Goal: Transaction & Acquisition: Purchase product/service

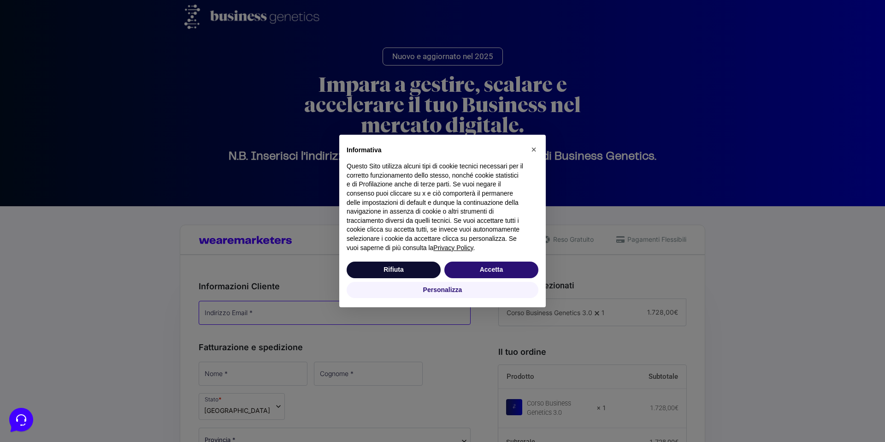
type input "[EMAIL_ADDRESS][DOMAIN_NAME]"
click at [402, 271] on button "Rifiuta" at bounding box center [394, 269] width 94 height 17
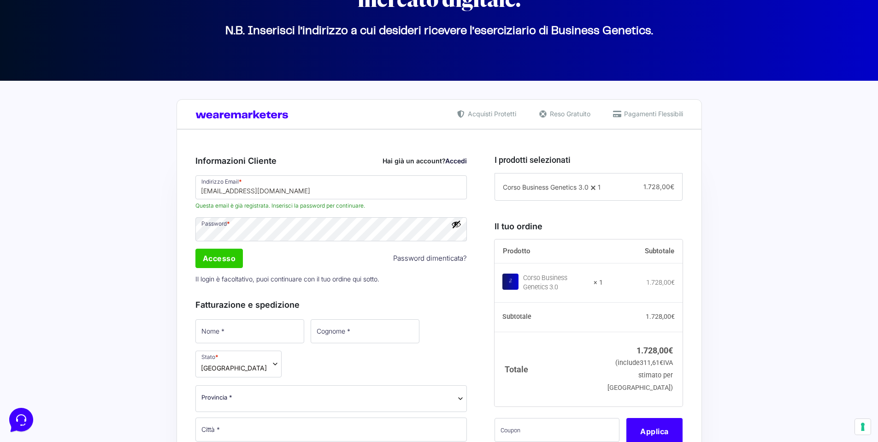
scroll to position [233, 0]
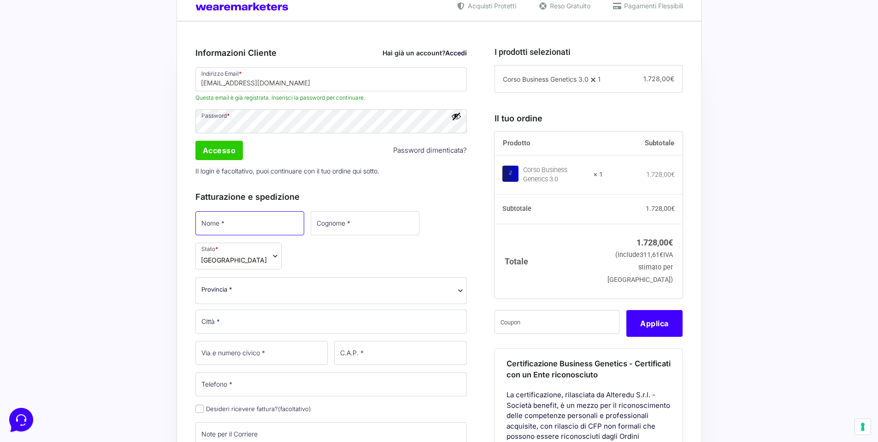
click at [208, 232] on input "Nome *" at bounding box center [249, 223] width 109 height 24
type input "[PERSON_NAME]"
click at [286, 277] on span "Provincia *" at bounding box center [331, 290] width 272 height 27
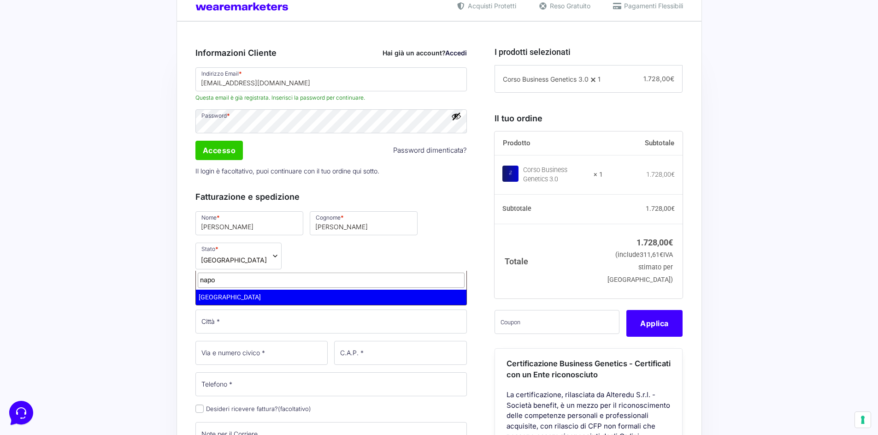
type input "napol"
select select "NA"
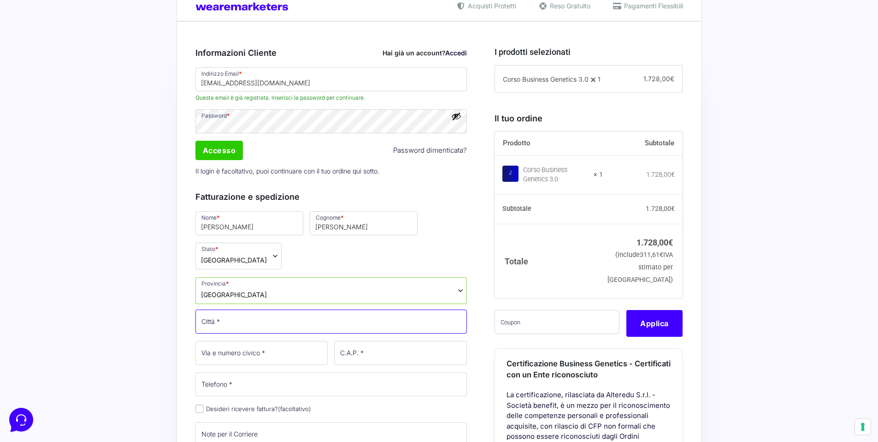
click at [279, 309] on input "Città *" at bounding box center [331, 321] width 272 height 24
type input "Arzano"
click at [208, 341] on input "Via e numero civico *" at bounding box center [261, 353] width 133 height 24
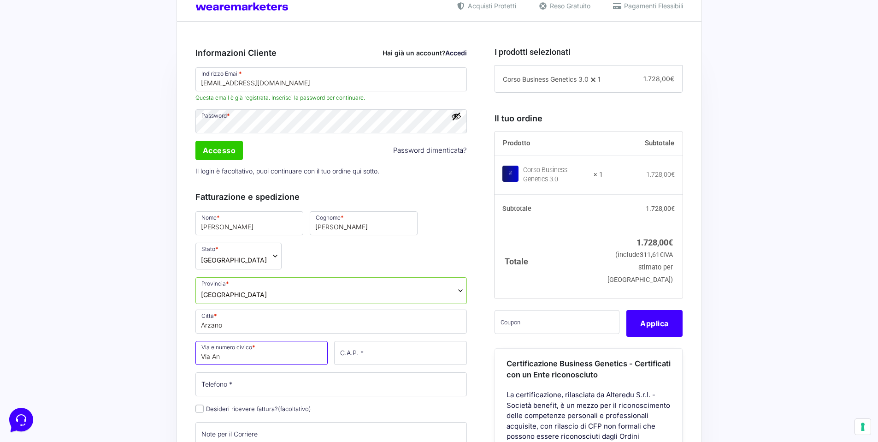
type input "[STREET_ADDRESS][PERSON_NAME]"
click at [390, 341] on input "C.A.P. *" at bounding box center [400, 353] width 133 height 24
type input "80022"
type input "[PHONE_NUMBER]"
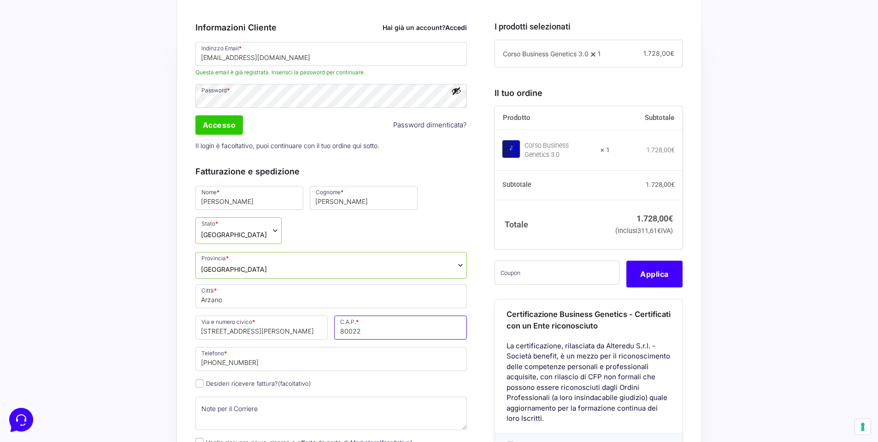
scroll to position [286, 0]
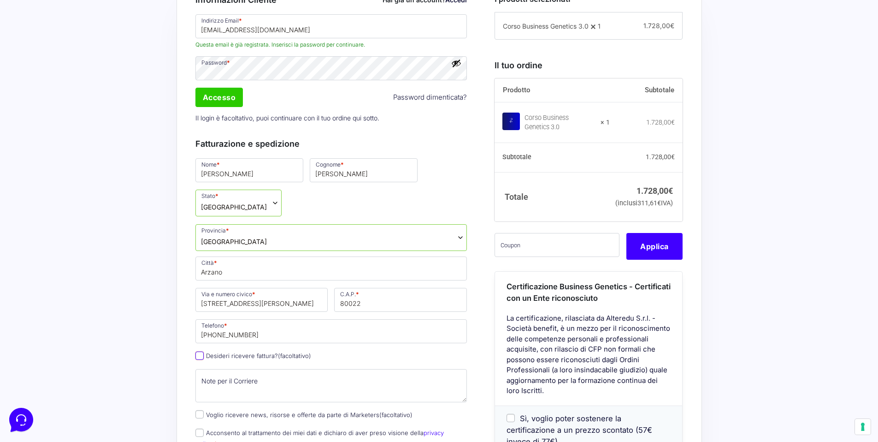
click at [199, 351] on input "Desideri ricevere fattura? (facoltativo)" at bounding box center [199, 355] width 8 height 8
checkbox input "true"
select select "IT"
type input "0000000"
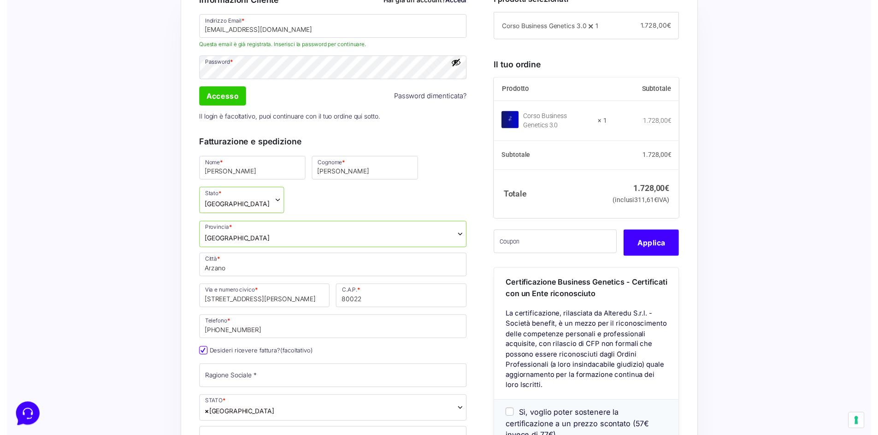
scroll to position [354, 0]
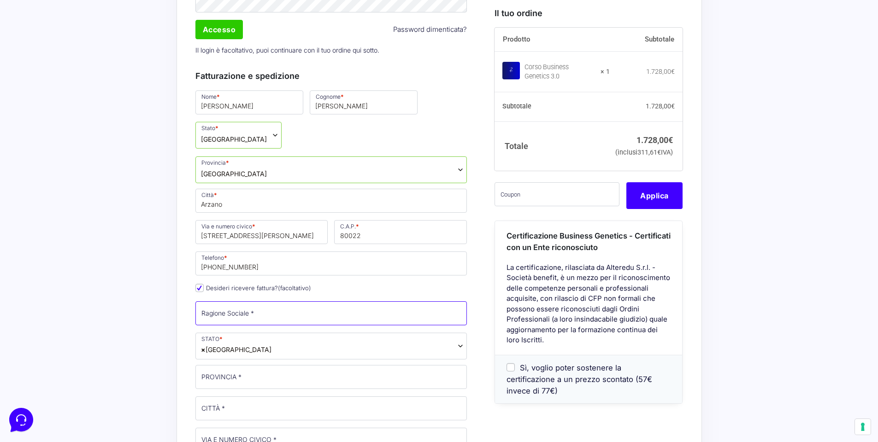
click at [234, 301] on input "Ragione Sociale *" at bounding box center [331, 313] width 272 height 24
type input "[PERSON_NAME]"
click at [240, 332] on span "× [GEOGRAPHIC_DATA]" at bounding box center [331, 345] width 272 height 27
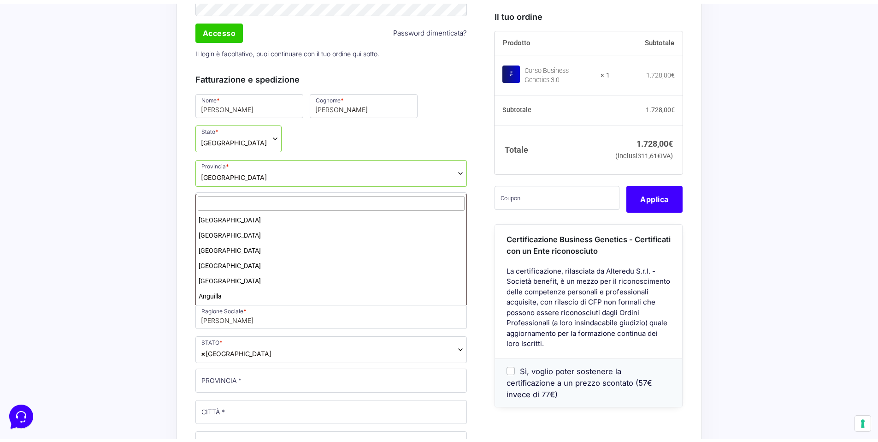
scroll to position [1750, 0]
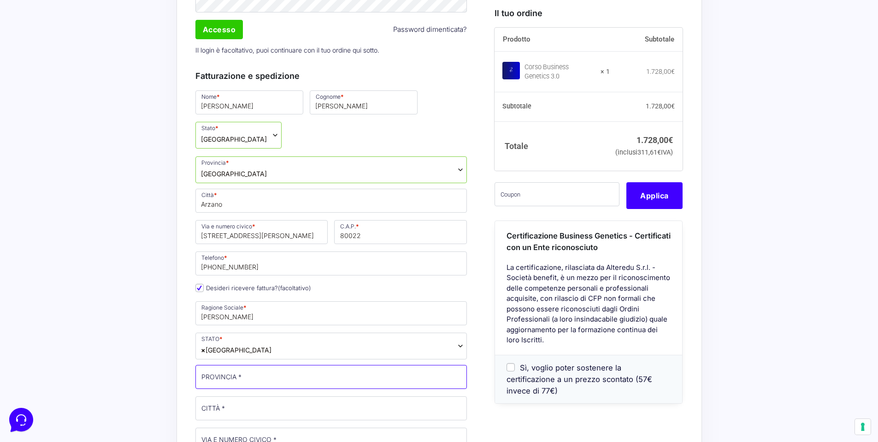
click at [228, 365] on input "PROVINCIA *" at bounding box center [331, 377] width 272 height 24
type input "[GEOGRAPHIC_DATA]"
click at [221, 396] on input "CITTÀ *" at bounding box center [331, 408] width 272 height 24
type input "Arzano"
click at [234, 427] on input "VIA E NUMERO CIVICO *" at bounding box center [331, 439] width 272 height 24
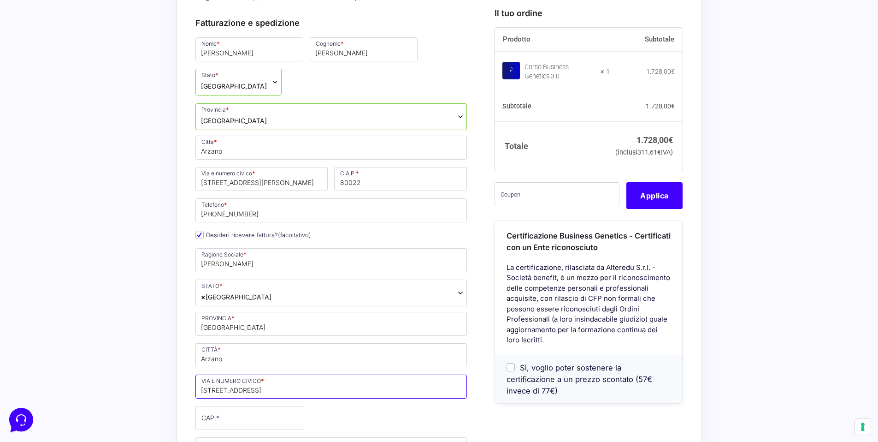
scroll to position [424, 0]
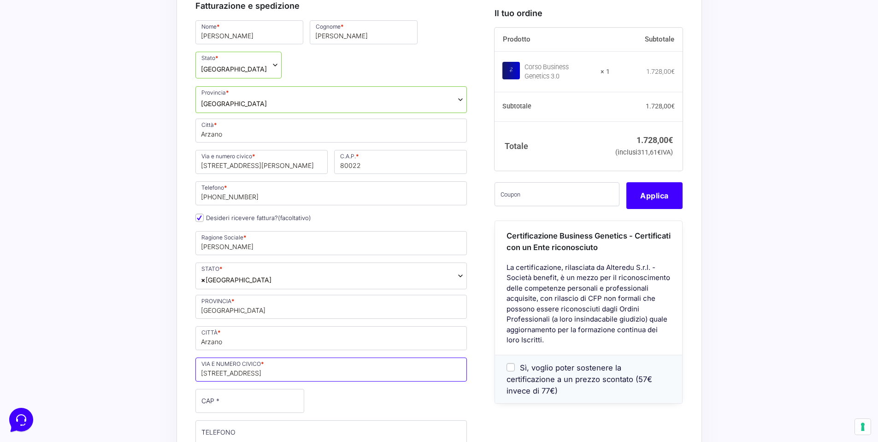
type input "[STREET_ADDRESS]"
click at [209, 389] on input "CAP *" at bounding box center [249, 401] width 109 height 24
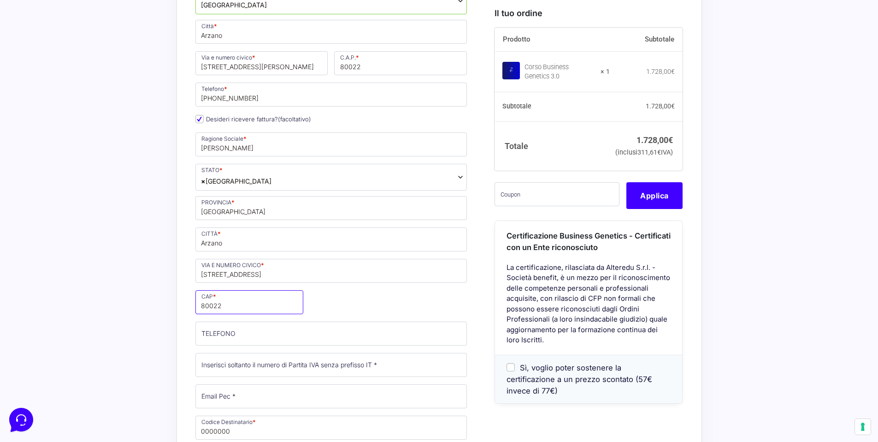
scroll to position [526, 0]
type input "80022"
click at [297, 350] on input "Partita Iva *" at bounding box center [331, 362] width 272 height 24
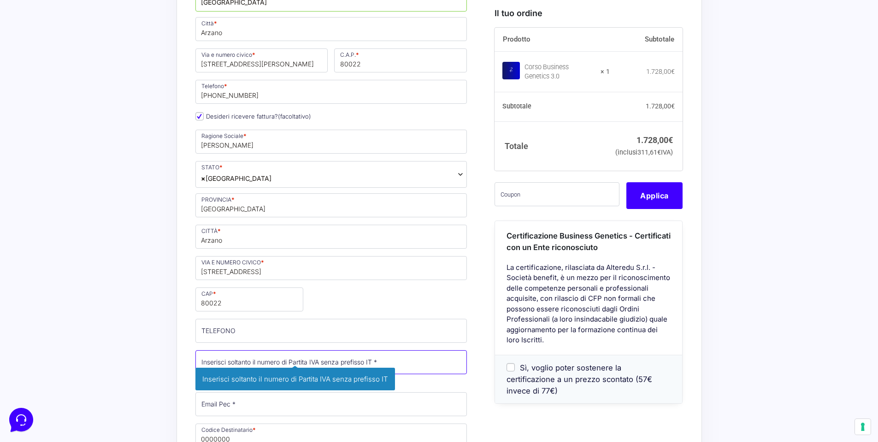
paste input "10352881212"
type input "10352881212"
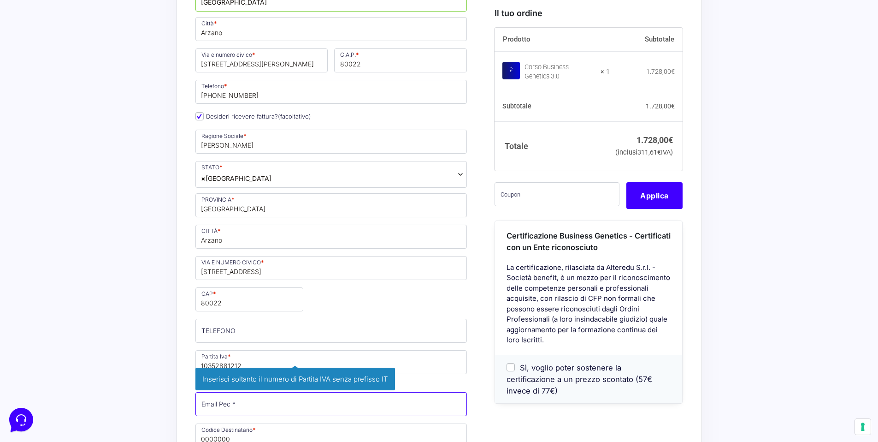
click at [262, 368] on div "Nome * [PERSON_NAME] * [PERSON_NAME] Stato * Seleziona un paese / una regione… …" at bounding box center [331, 242] width 278 height 651
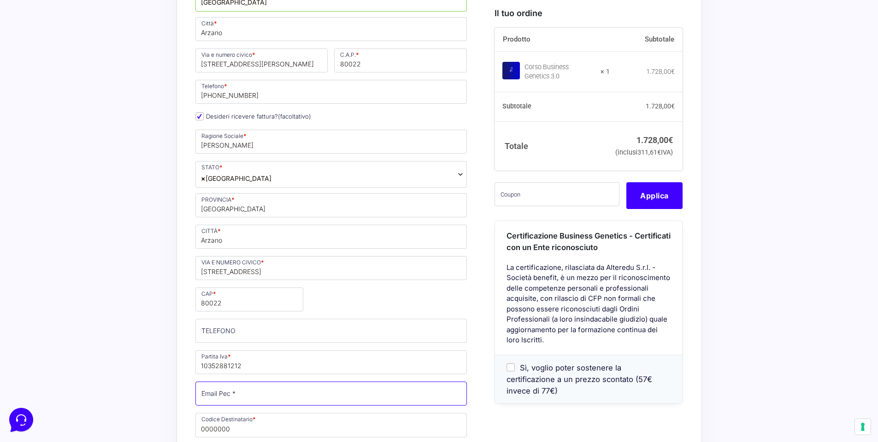
scroll to position [697, 0]
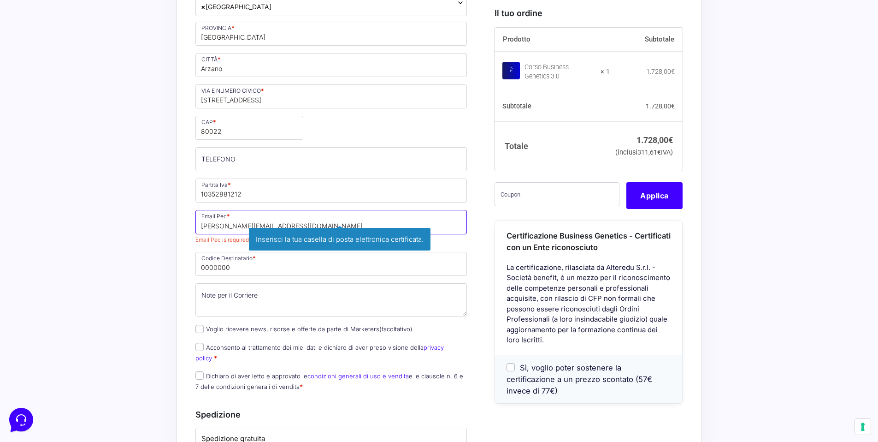
type input "[PERSON_NAME][EMAIL_ADDRESS][DOMAIN_NAME]"
click at [226, 238] on div "Nome * [PERSON_NAME] * [PERSON_NAME] Stato * Seleziona un paese / una regione… …" at bounding box center [331, 71] width 278 height 651
click at [226, 252] on input "0000000" at bounding box center [331, 264] width 272 height 24
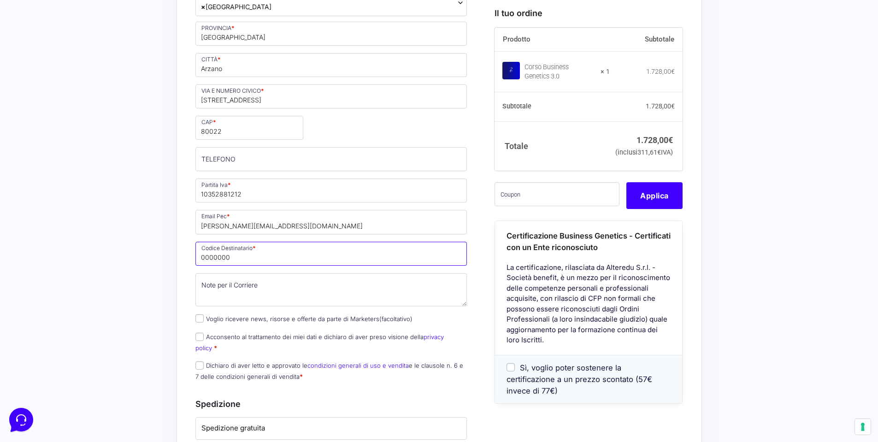
paste input "1035288"
type input "1"
type input "3C984HL"
click at [203, 314] on input "Voglio ricevere news, risorse e offerte da parte di Marketers (facoltativo)" at bounding box center [199, 318] width 8 height 8
checkbox input "true"
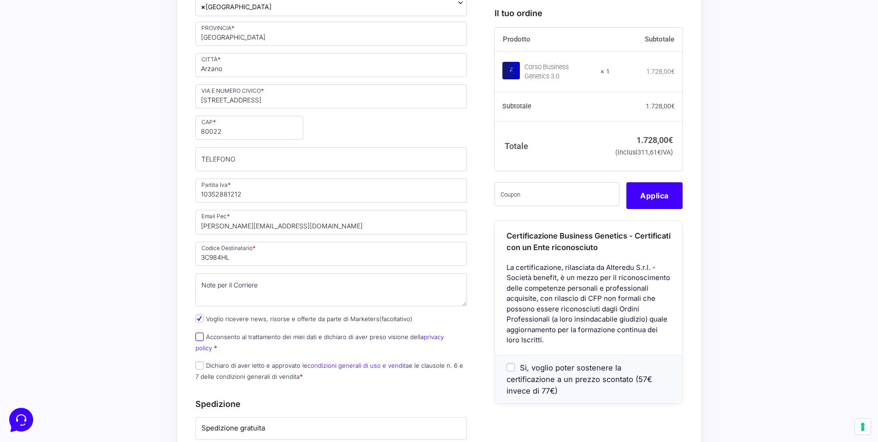
click at [202, 332] on input "Acconsento al trattamento dei miei dati e dichiaro di aver preso visione della …" at bounding box center [199, 336] width 8 height 8
checkbox input "true"
drag, startPoint x: 199, startPoint y: 323, endPoint x: 192, endPoint y: 325, distance: 7.2
click at [199, 361] on input "Dichiaro di aver letto e approvato le condizioni generali di uso e vendita e le…" at bounding box center [199, 365] width 8 height 8
checkbox input "true"
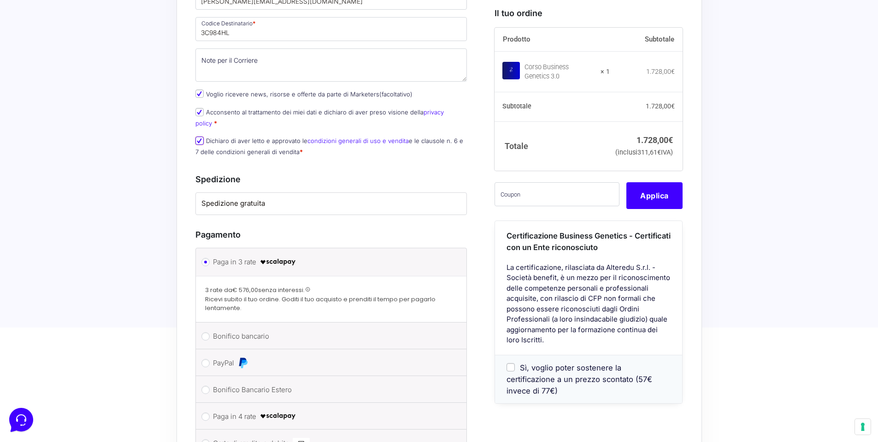
scroll to position [972, 0]
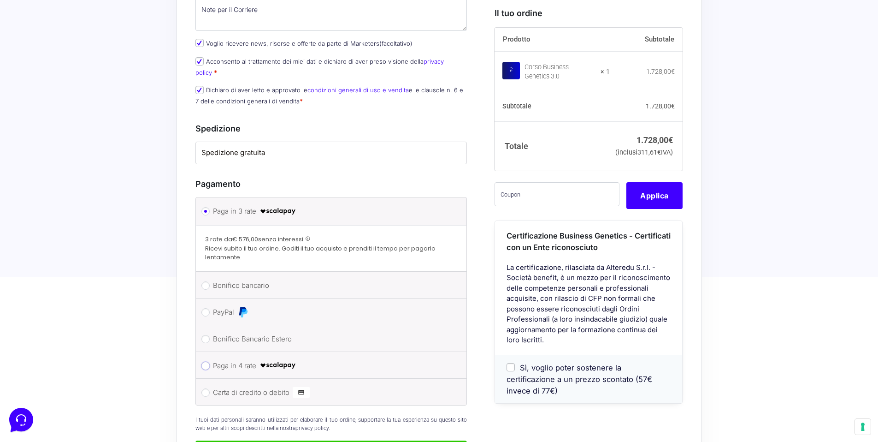
click at [207, 361] on input "Paga in 4 rate" at bounding box center [205, 365] width 8 height 8
radio input "true"
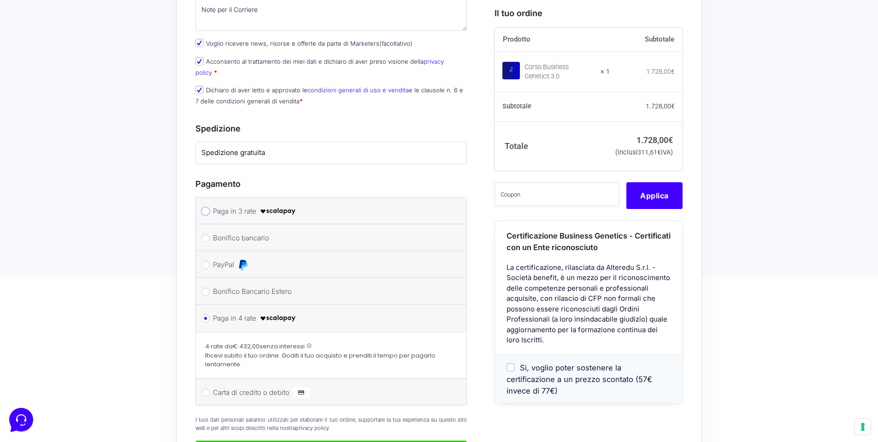
click at [207, 207] on input "Paga in 3 rate" at bounding box center [205, 211] width 8 height 8
radio input "true"
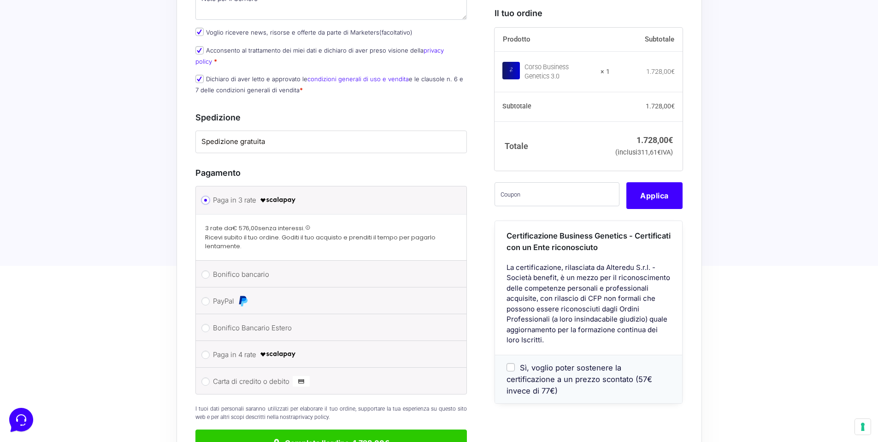
scroll to position [1054, 0]
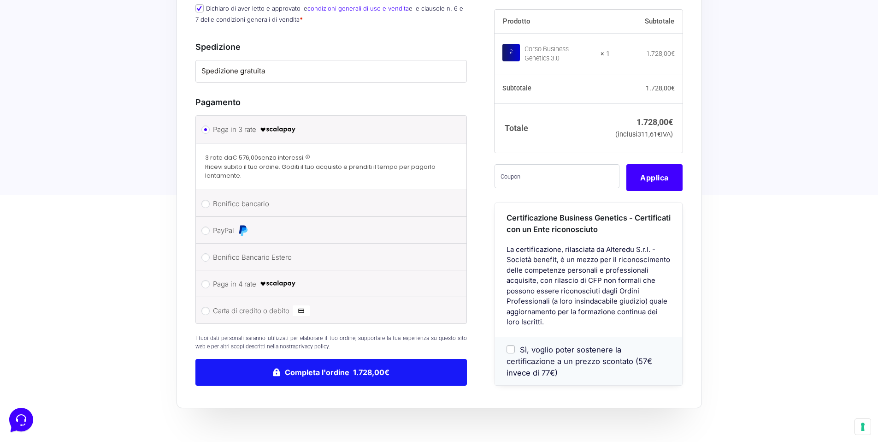
click at [375, 359] on button "Completa l'ordine 1.728,00€" at bounding box center [331, 372] width 272 height 27
